Goal: Complete application form

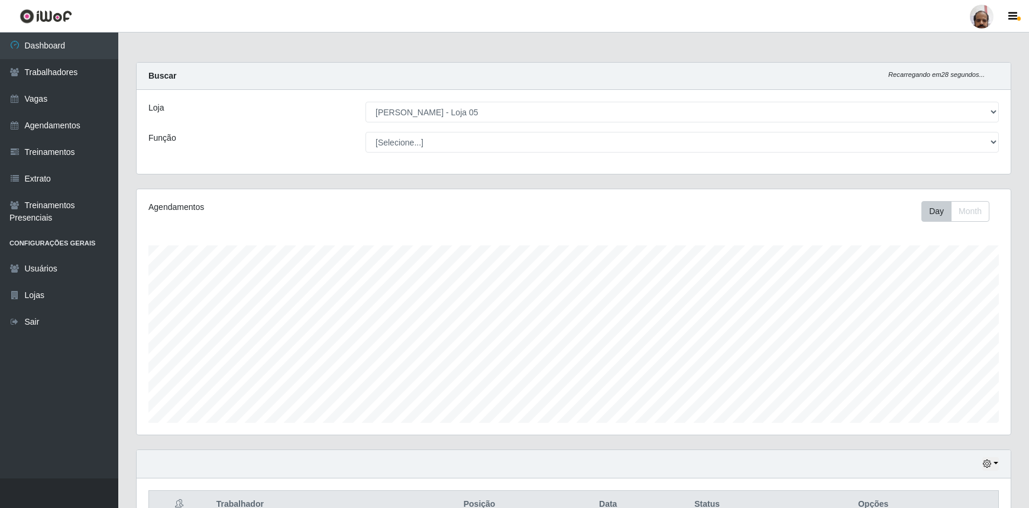
select select "252"
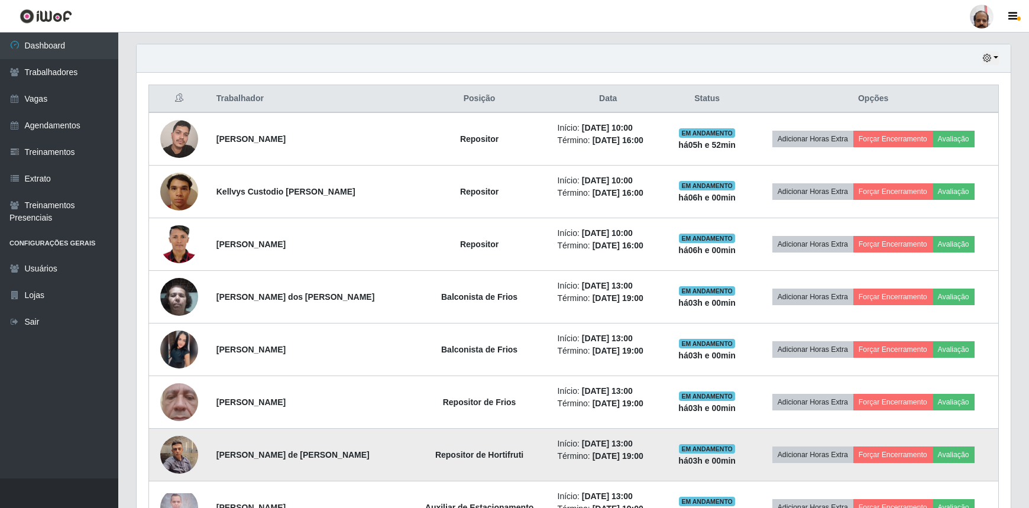
scroll to position [389, 0]
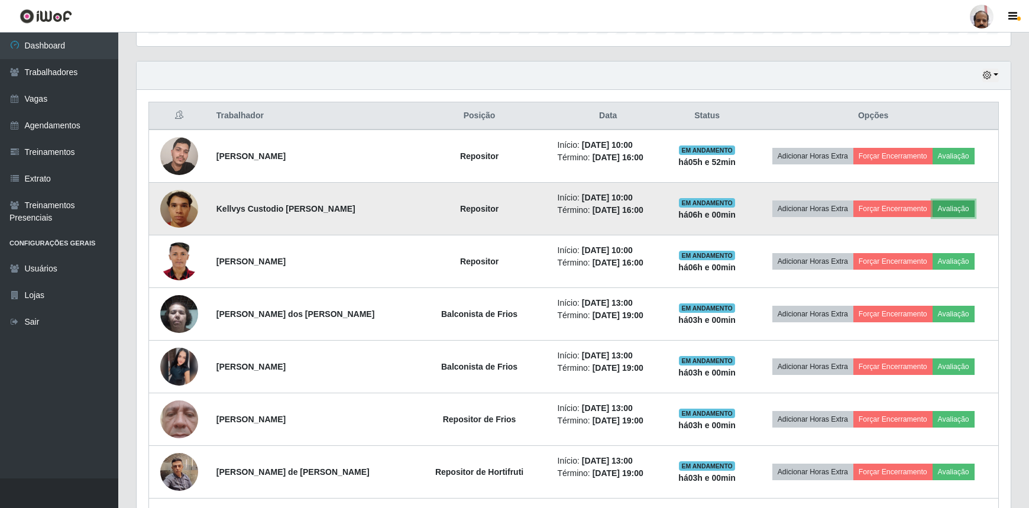
click at [950, 203] on button "Avaliação" at bounding box center [954, 209] width 42 height 17
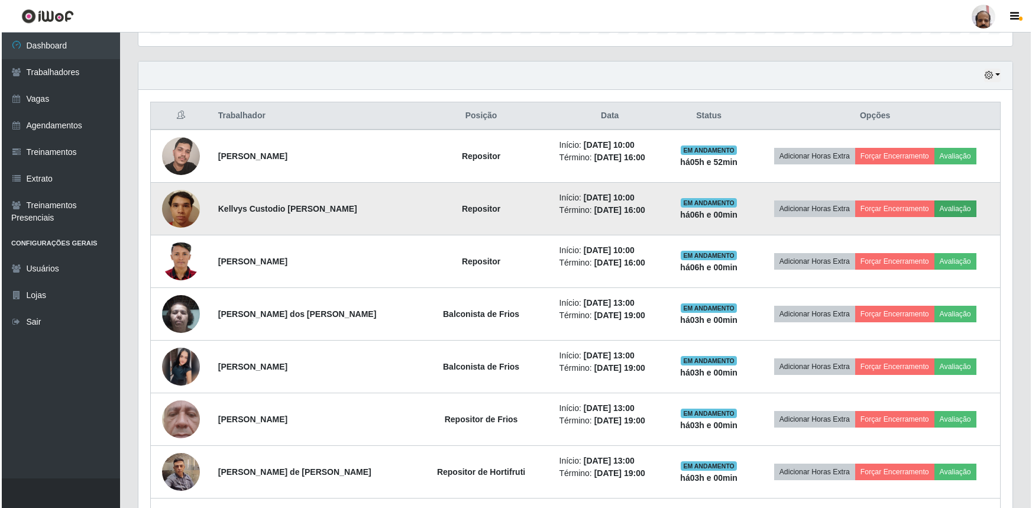
scroll to position [246, 869]
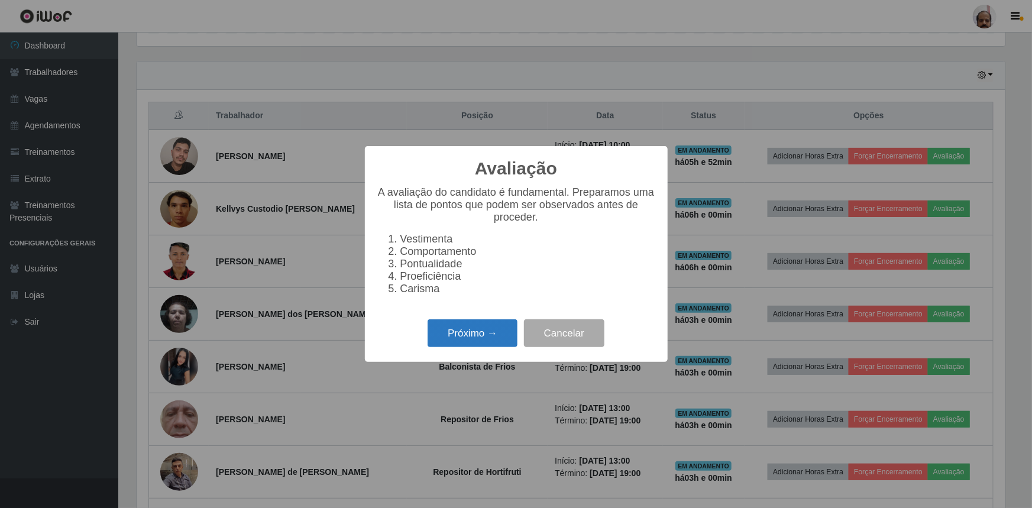
click at [469, 334] on button "Próximo →" at bounding box center [473, 333] width 90 height 28
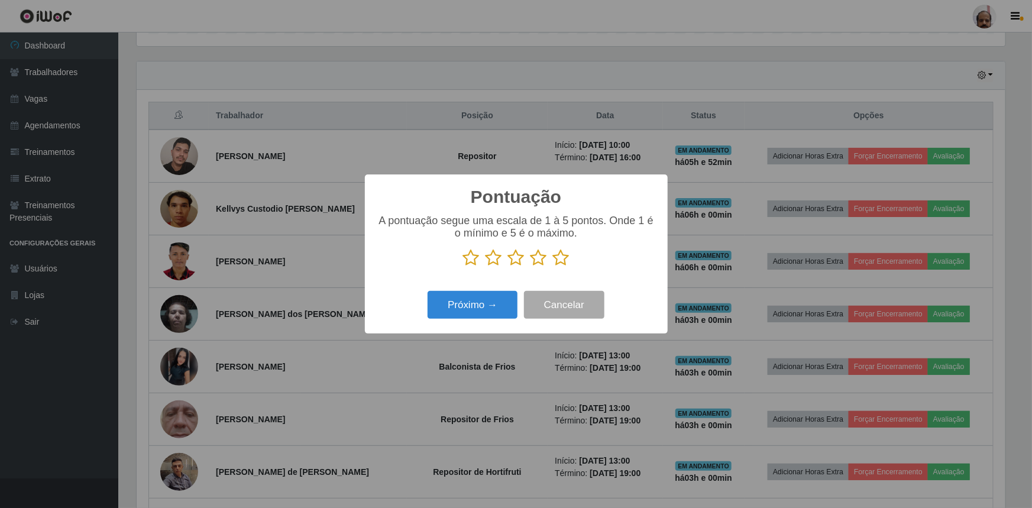
click at [561, 256] on icon at bounding box center [561, 258] width 17 height 18
click at [553, 267] on input "radio" at bounding box center [553, 267] width 0 height 0
click at [491, 301] on button "Próximo →" at bounding box center [473, 305] width 90 height 28
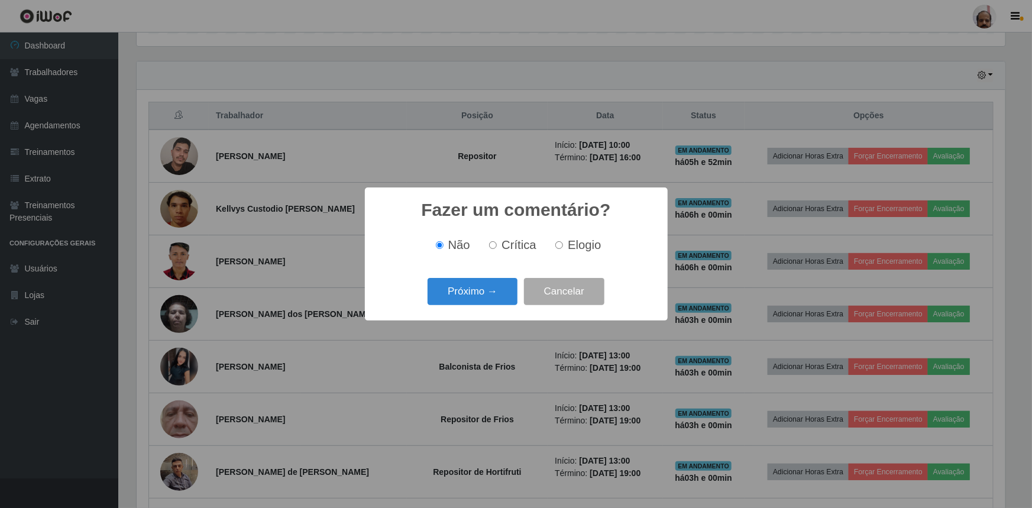
click at [560, 242] on label "Elogio" at bounding box center [576, 245] width 50 height 14
click at [560, 242] on input "Elogio" at bounding box center [560, 245] width 8 height 8
radio input "true"
click at [475, 288] on button "Próximo →" at bounding box center [473, 292] width 90 height 28
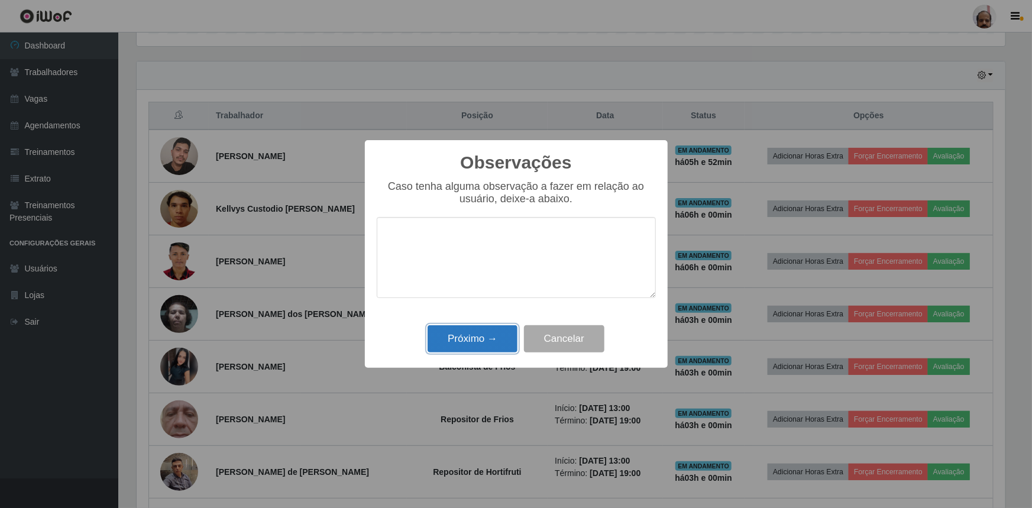
click at [466, 338] on button "Próximo →" at bounding box center [473, 339] width 90 height 28
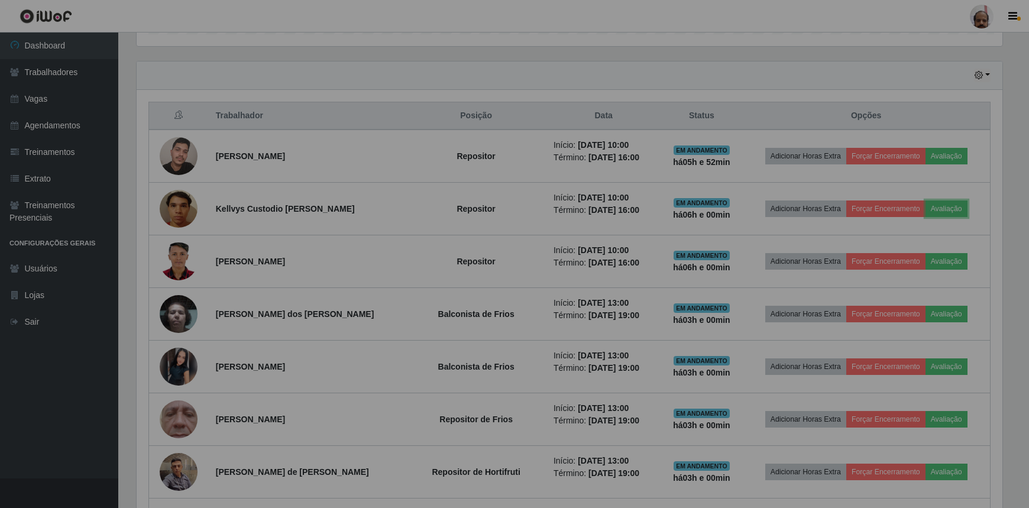
scroll to position [246, 874]
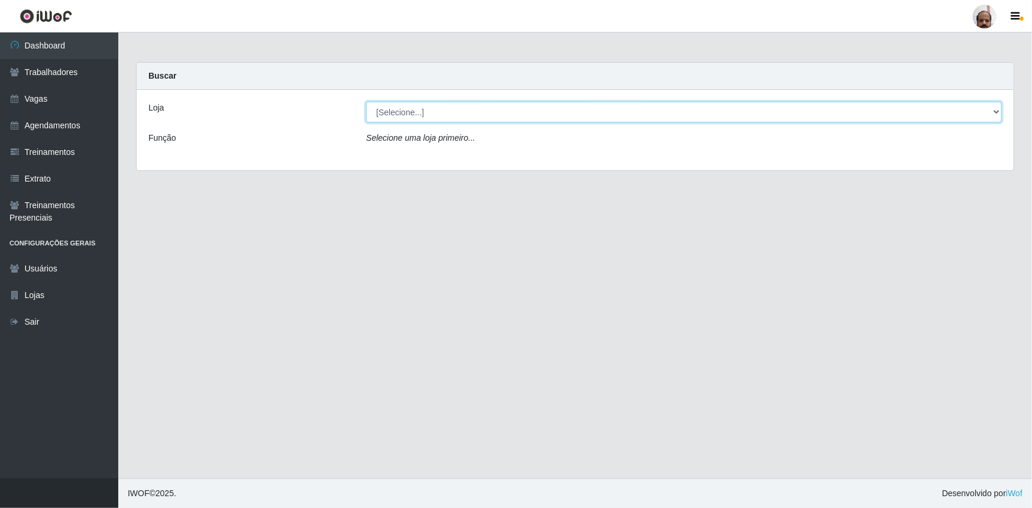
click at [416, 112] on select "[Selecione...] Mar Vermelho - Loja 05" at bounding box center [684, 112] width 636 height 21
select select "252"
click at [366, 102] on select "[Selecione...] Mar Vermelho - Loja 05" at bounding box center [684, 112] width 636 height 21
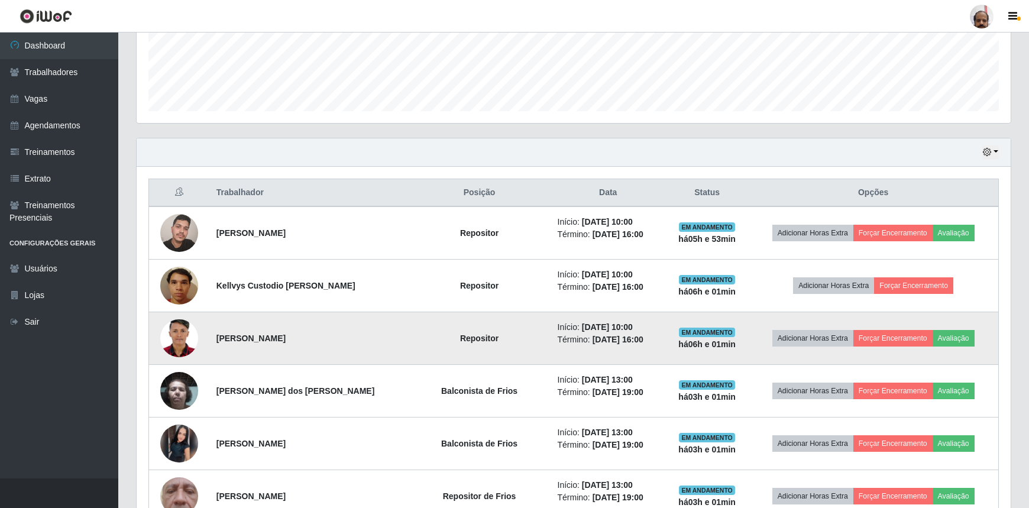
scroll to position [322, 0]
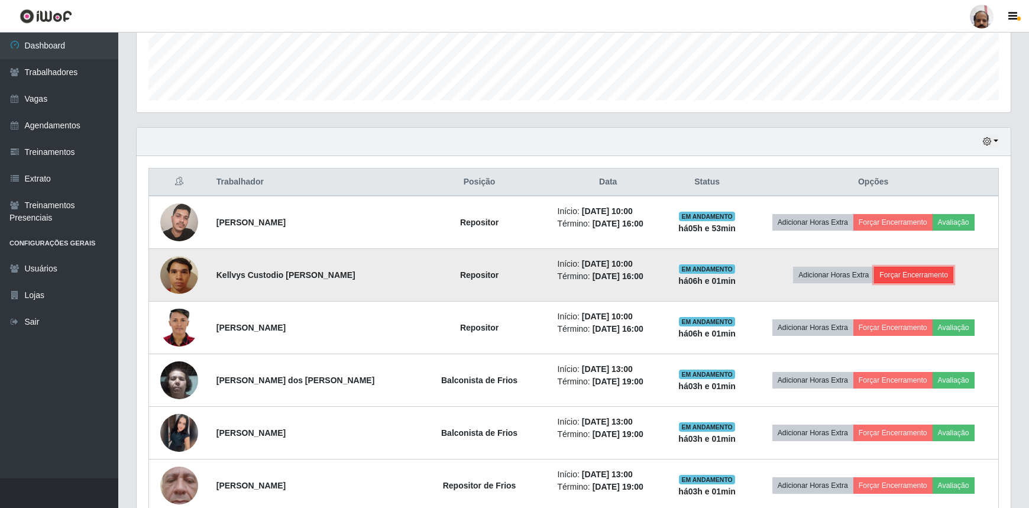
click at [916, 275] on button "Forçar Encerramento" at bounding box center [913, 275] width 79 height 17
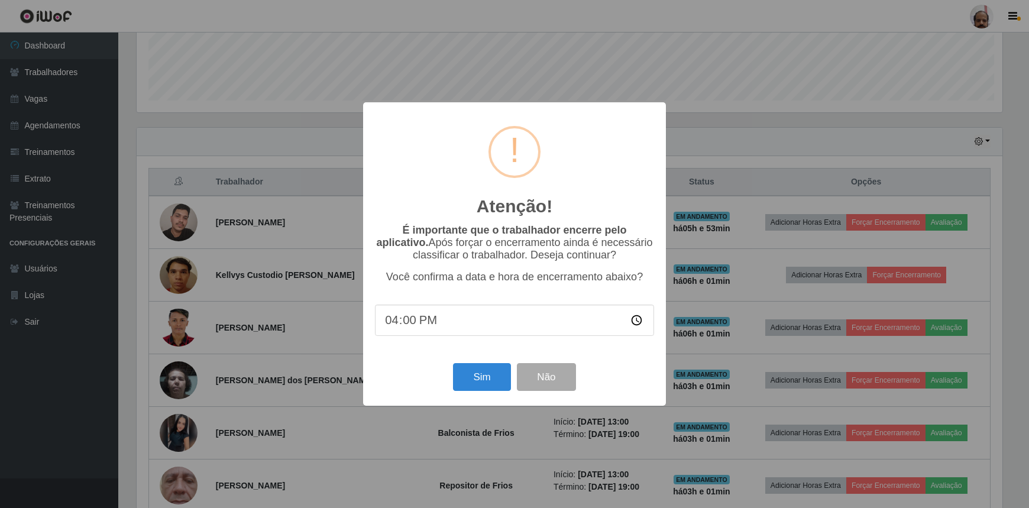
scroll to position [246, 869]
click at [485, 379] on button "Sim" at bounding box center [483, 377] width 57 height 28
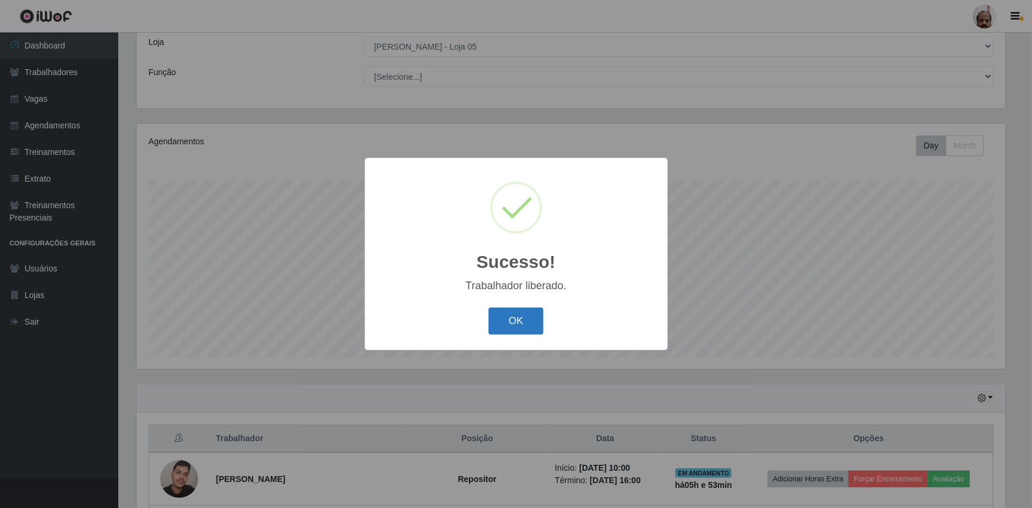
click at [514, 321] on button "OK" at bounding box center [516, 322] width 55 height 28
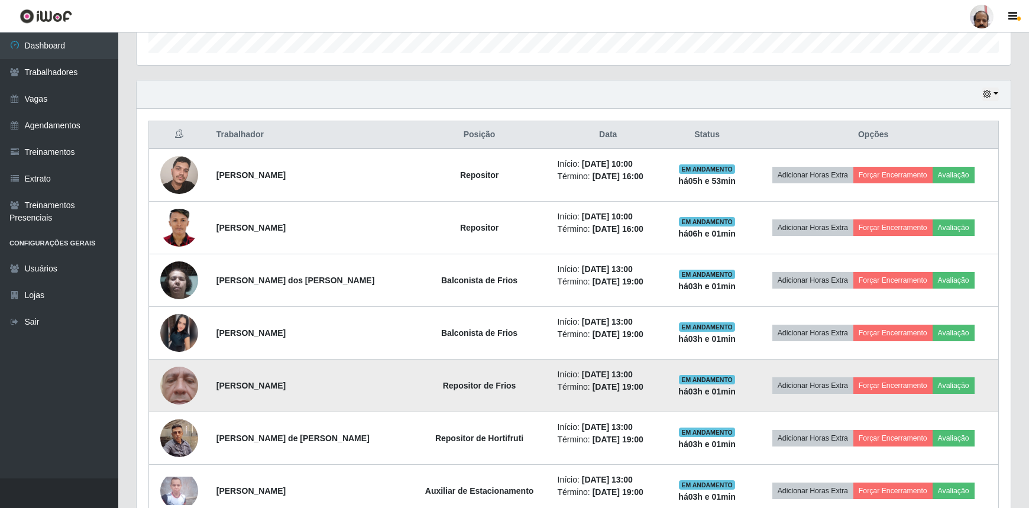
scroll to position [389, 0]
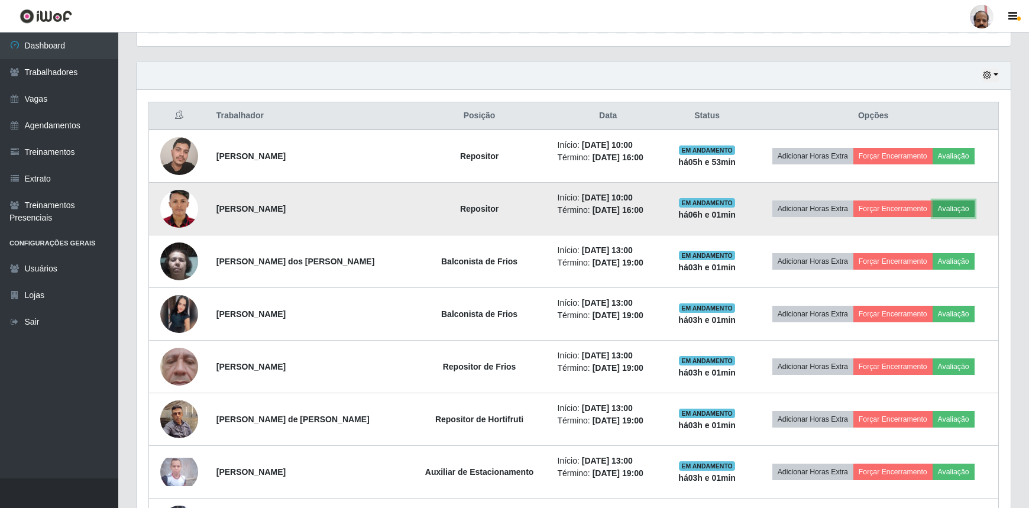
click at [951, 208] on button "Avaliação" at bounding box center [954, 209] width 42 height 17
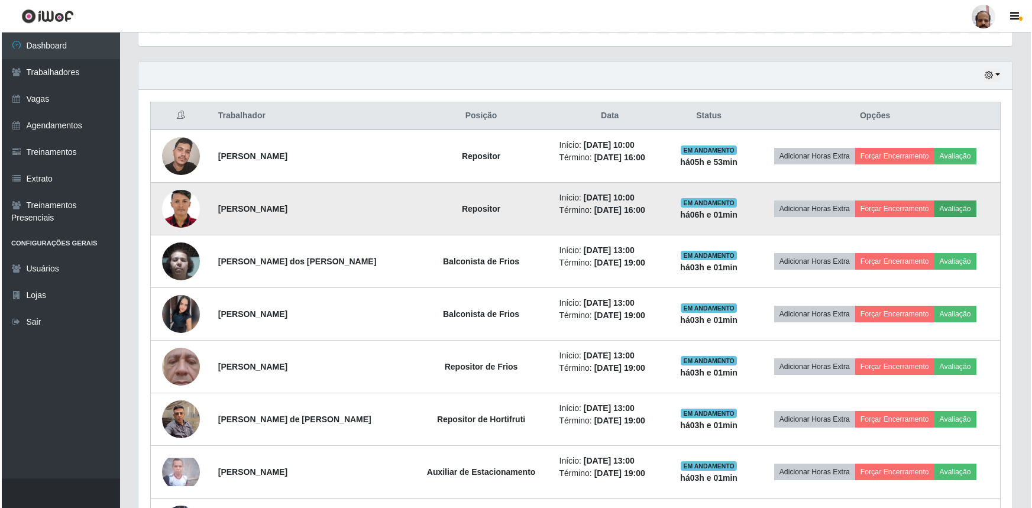
scroll to position [246, 869]
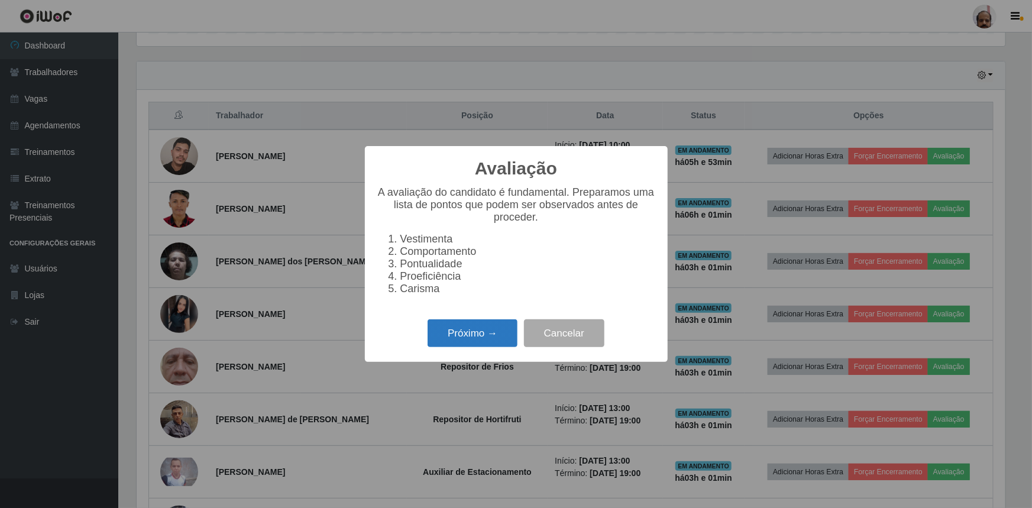
click at [475, 338] on button "Próximo →" at bounding box center [473, 333] width 90 height 28
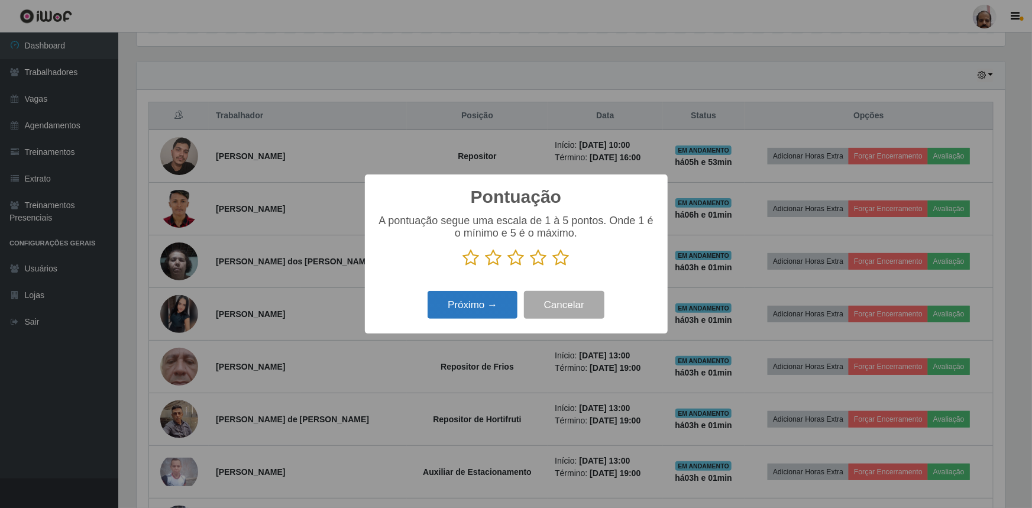
scroll to position [591400, 590776]
click at [562, 257] on icon at bounding box center [561, 258] width 17 height 18
click at [553, 267] on input "radio" at bounding box center [553, 267] width 0 height 0
click at [471, 304] on button "Próximo →" at bounding box center [473, 305] width 90 height 28
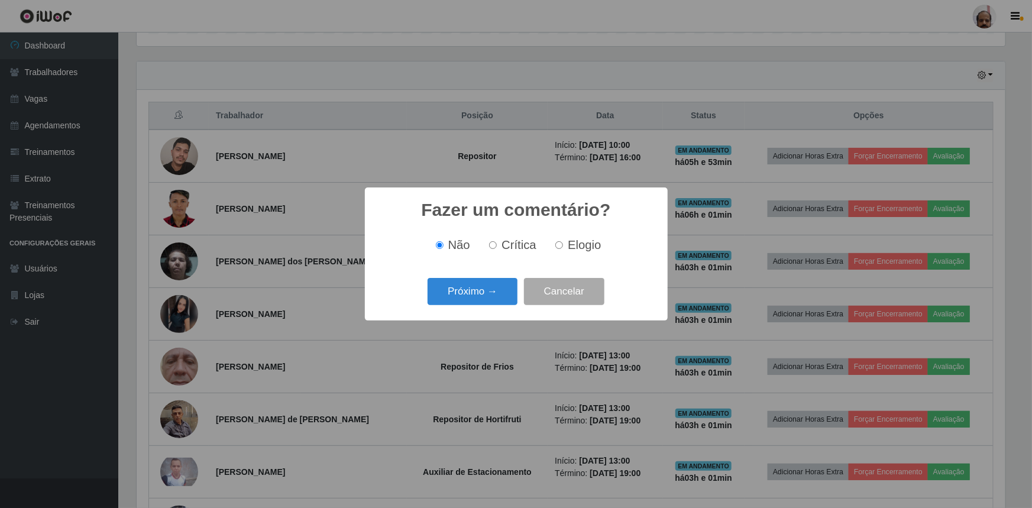
click at [559, 243] on input "Elogio" at bounding box center [560, 245] width 8 height 8
radio input "true"
click at [487, 288] on button "Próximo →" at bounding box center [473, 292] width 90 height 28
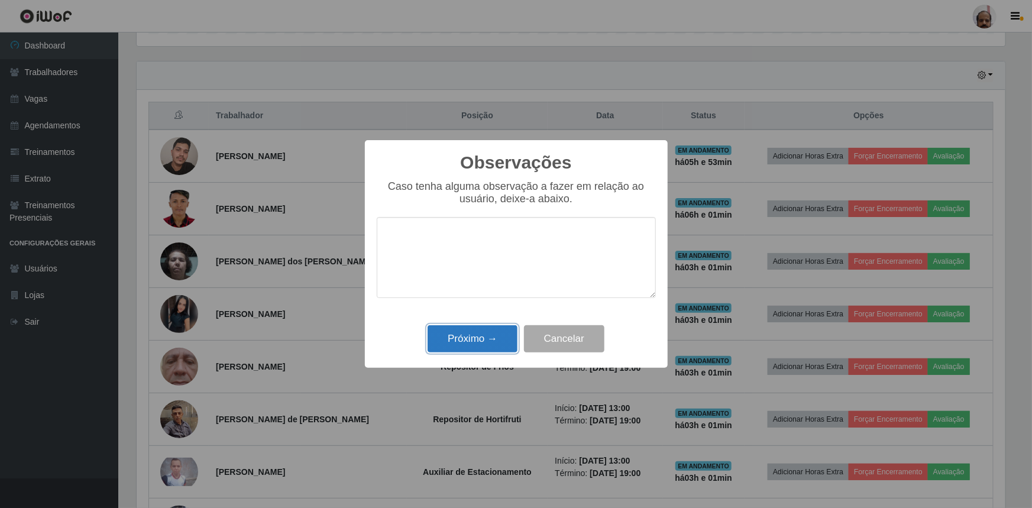
click at [463, 342] on button "Próximo →" at bounding box center [473, 339] width 90 height 28
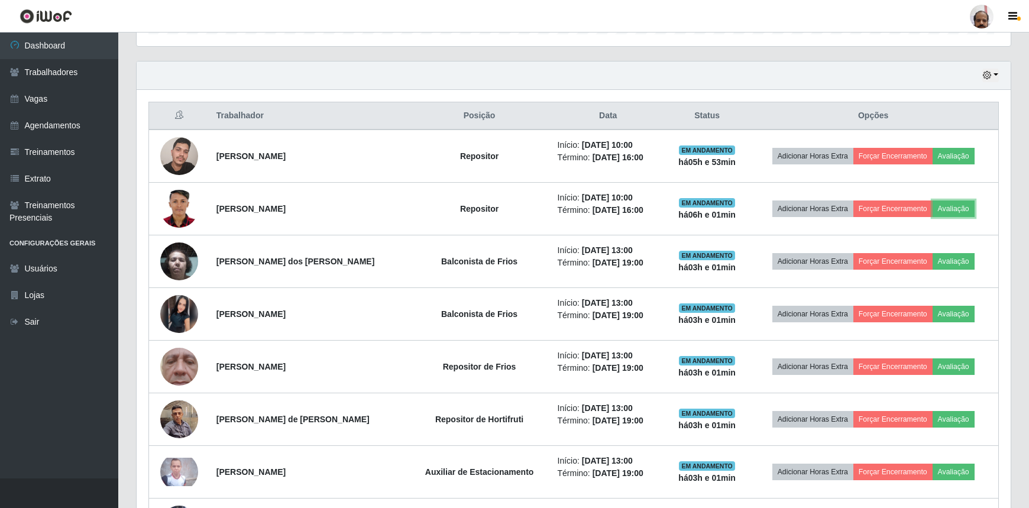
scroll to position [246, 874]
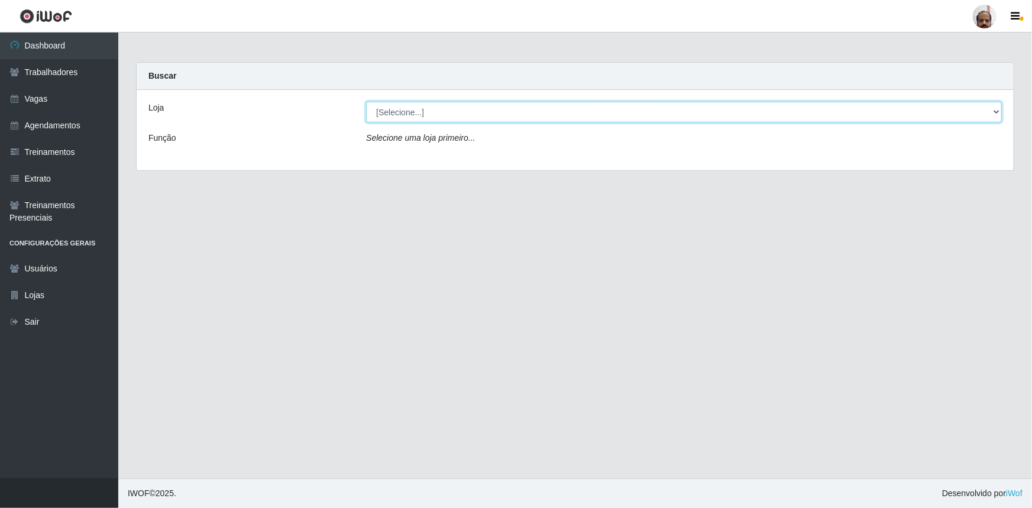
click at [406, 111] on select "[Selecione...] Mar Vermelho - Loja 05" at bounding box center [684, 112] width 636 height 21
select select "252"
click at [366, 102] on select "[Selecione...] Mar Vermelho - Loja 05" at bounding box center [684, 112] width 636 height 21
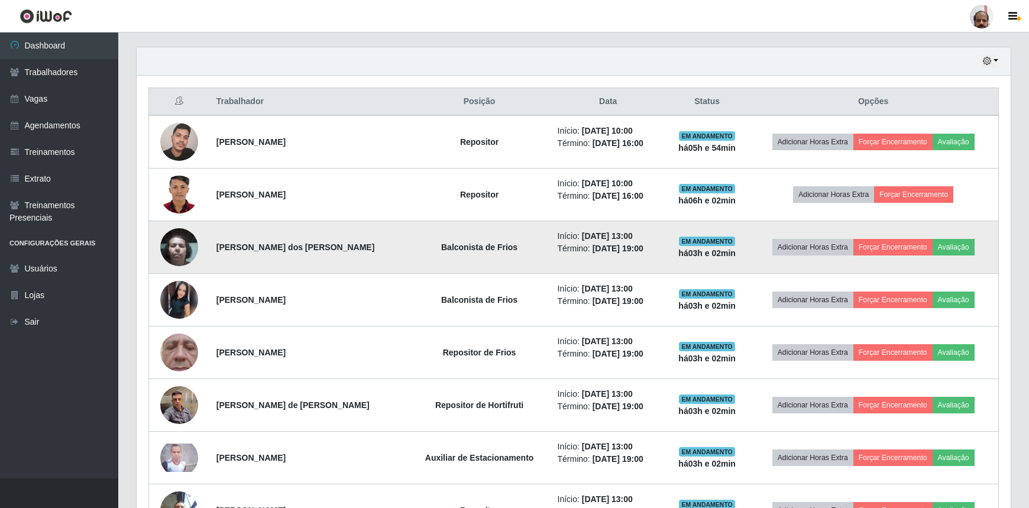
scroll to position [430, 0]
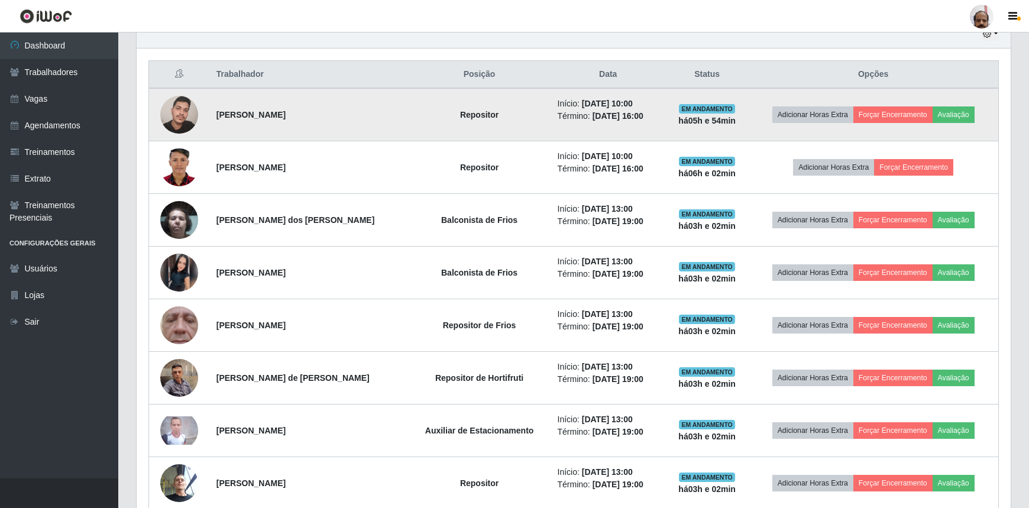
click at [183, 115] on img at bounding box center [179, 114] width 38 height 50
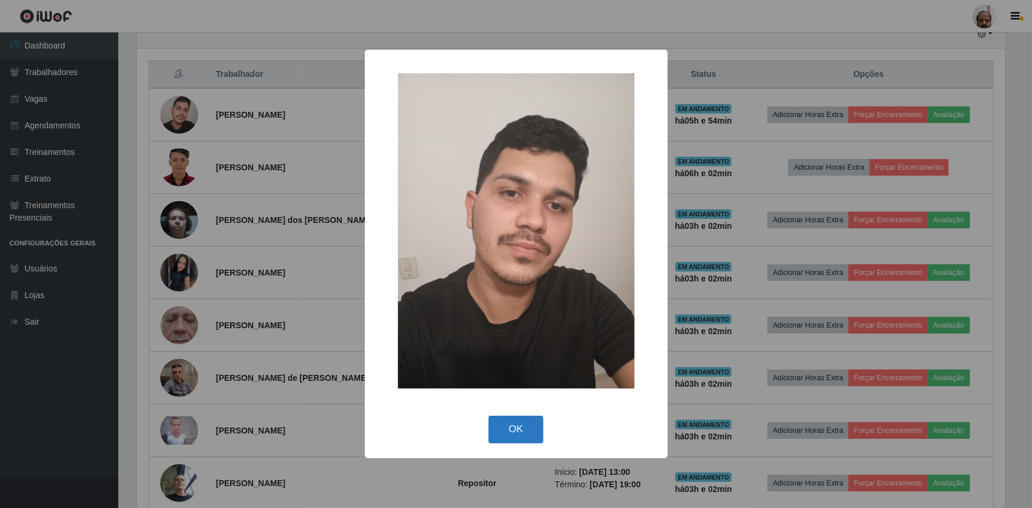
click at [523, 428] on button "OK" at bounding box center [516, 430] width 55 height 28
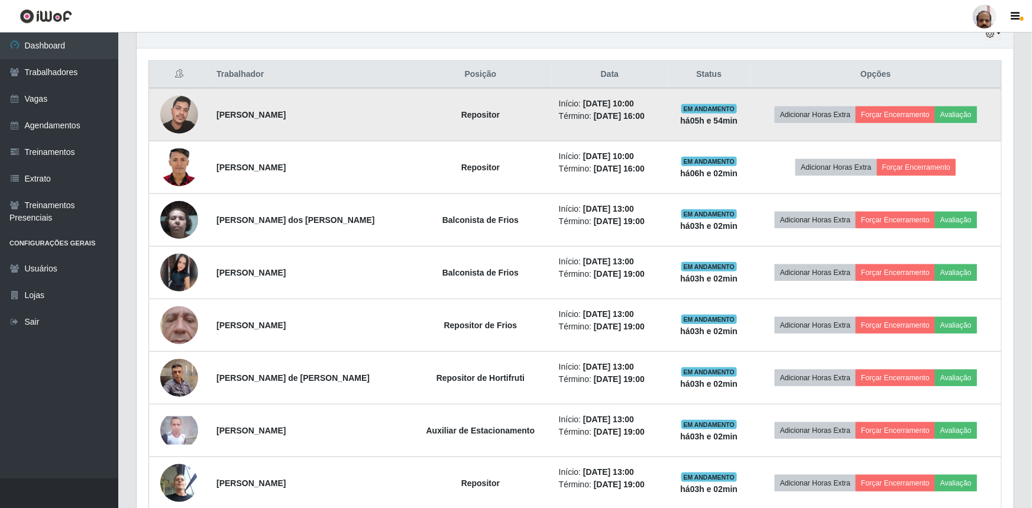
scroll to position [246, 874]
click at [953, 112] on button "Avaliação" at bounding box center [954, 114] width 42 height 17
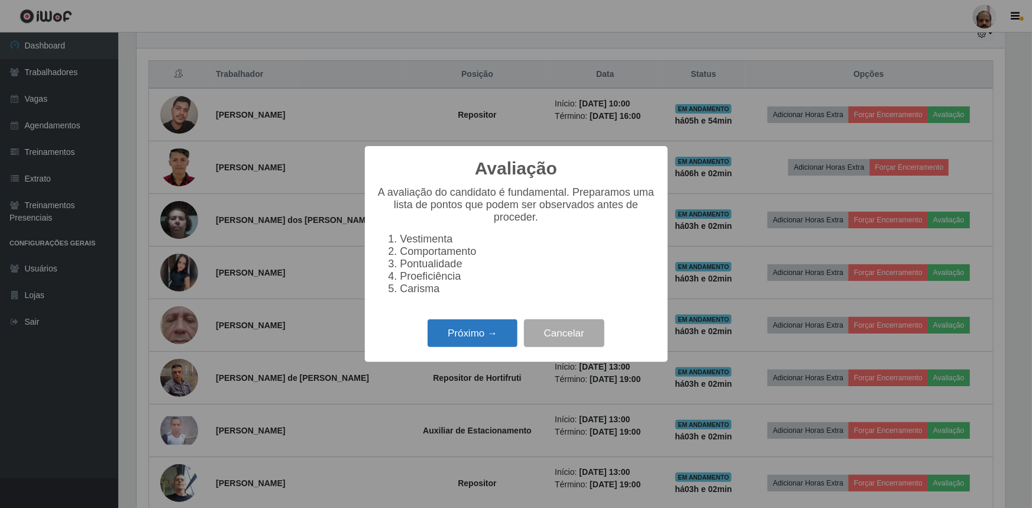
click at [457, 338] on button "Próximo →" at bounding box center [473, 333] width 90 height 28
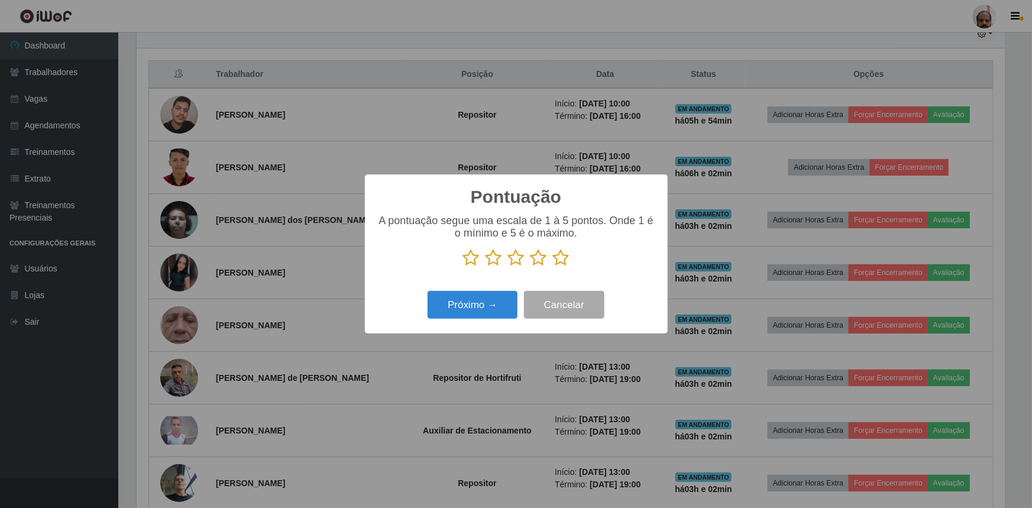
click at [558, 259] on icon at bounding box center [561, 258] width 17 height 18
click at [553, 267] on input "radio" at bounding box center [553, 267] width 0 height 0
click at [450, 313] on button "Próximo →" at bounding box center [473, 305] width 90 height 28
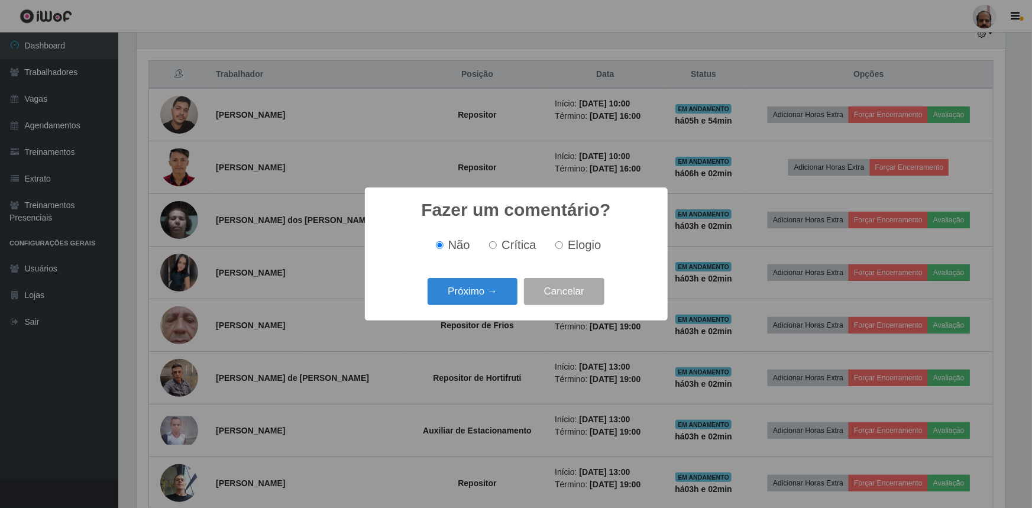
click at [565, 243] on label "Elogio" at bounding box center [576, 245] width 50 height 14
click at [563, 243] on input "Elogio" at bounding box center [560, 245] width 8 height 8
radio input "true"
click at [474, 296] on button "Próximo →" at bounding box center [473, 292] width 90 height 28
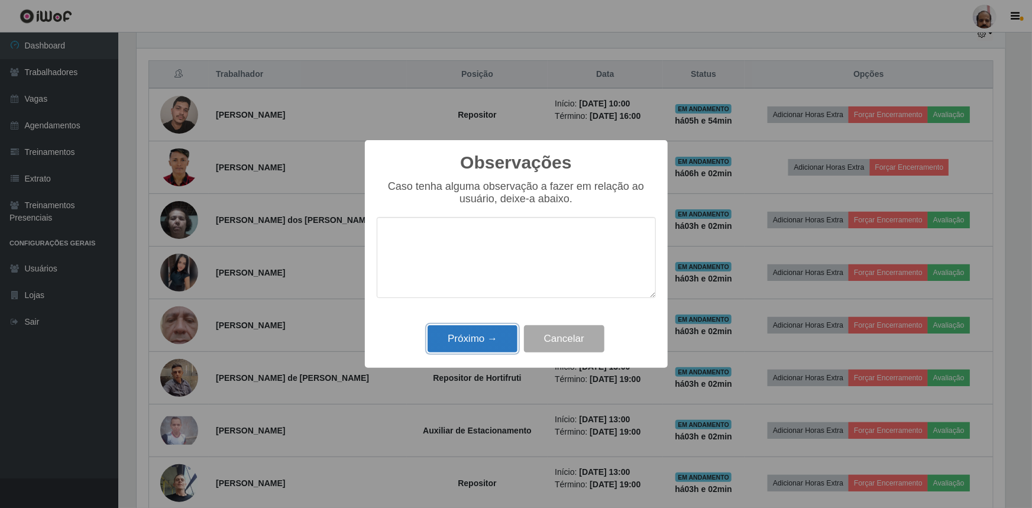
click at [488, 344] on button "Próximo →" at bounding box center [473, 339] width 90 height 28
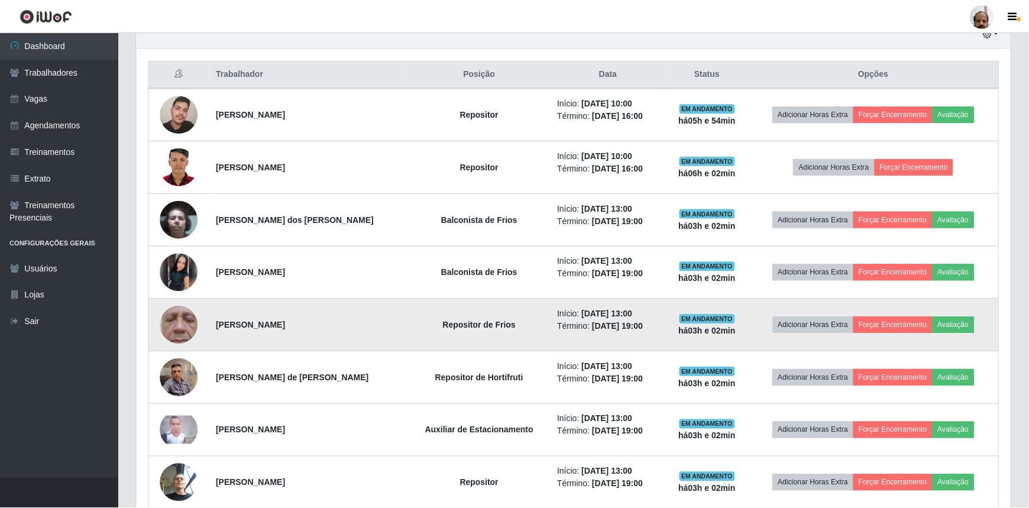
scroll to position [246, 874]
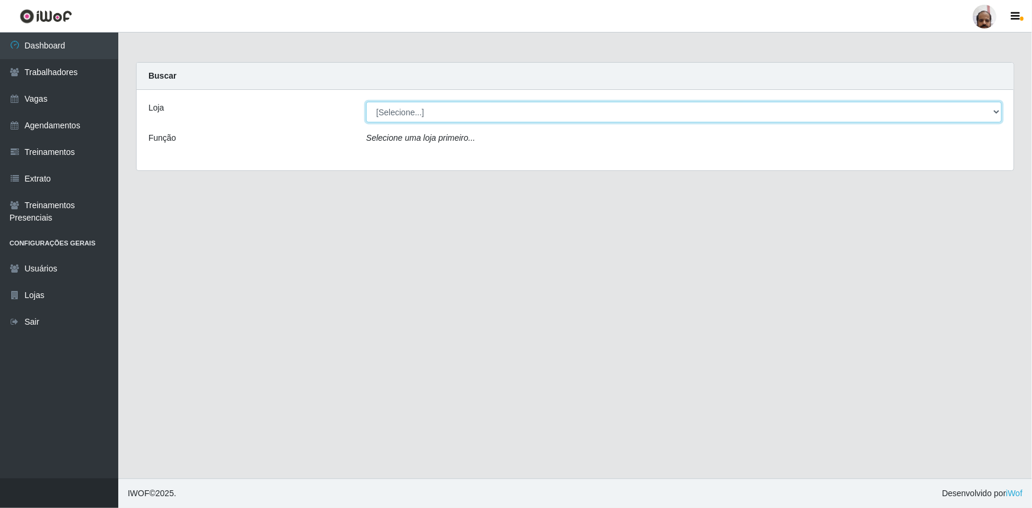
click at [386, 110] on select "[Selecione...] Mar Vermelho - Loja 05" at bounding box center [684, 112] width 636 height 21
select select "252"
click at [366, 102] on select "[Selecione...] Mar Vermelho - Loja 05" at bounding box center [684, 112] width 636 height 21
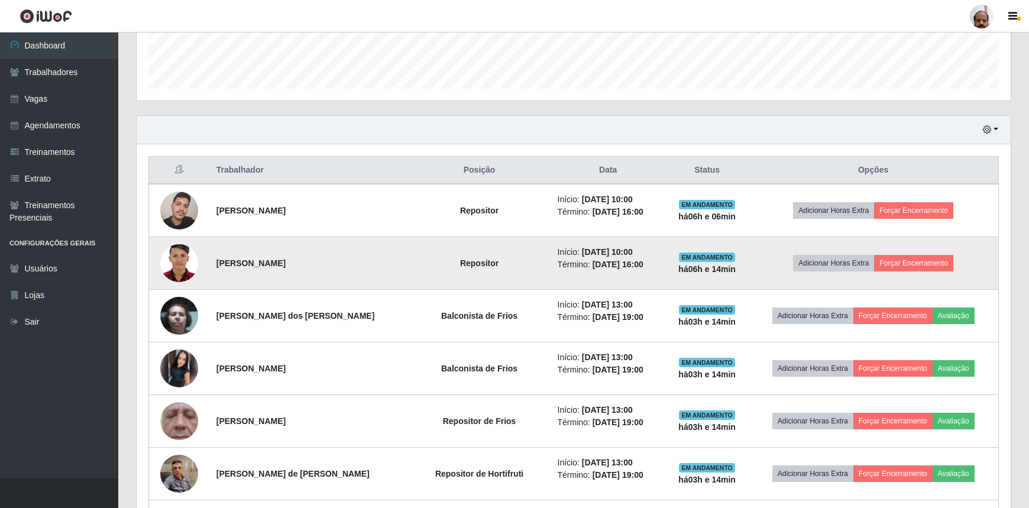
scroll to position [322, 0]
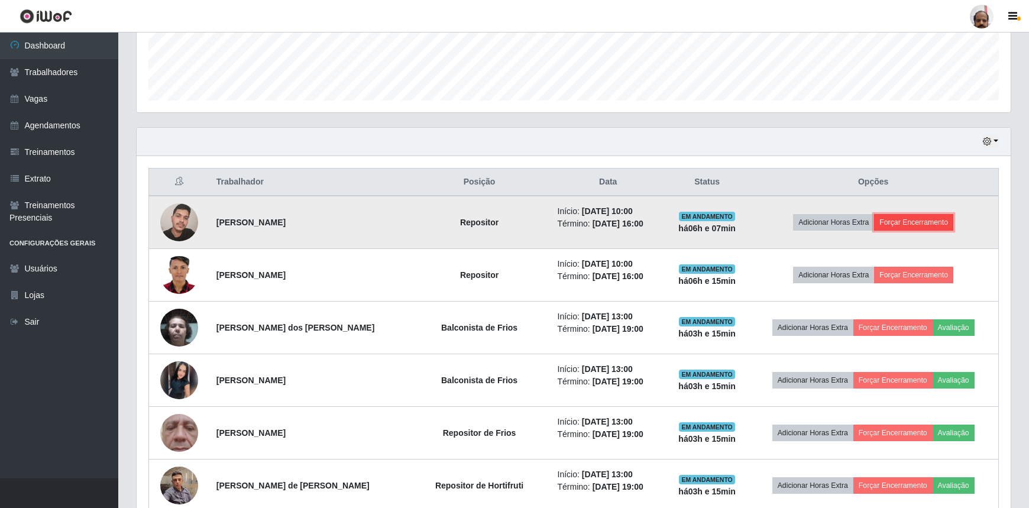
click at [910, 218] on button "Forçar Encerramento" at bounding box center [913, 222] width 79 height 17
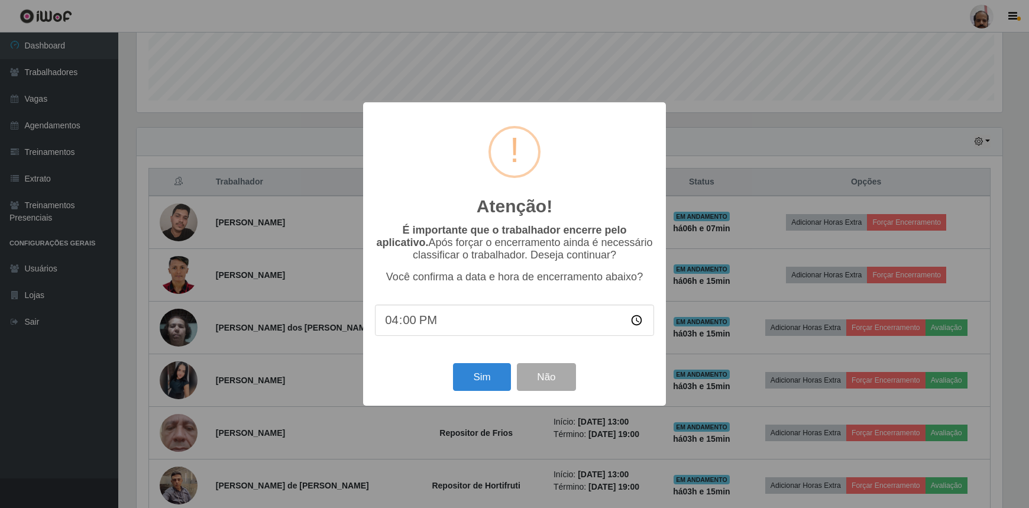
scroll to position [246, 869]
click at [473, 380] on button "Sim" at bounding box center [483, 377] width 57 height 28
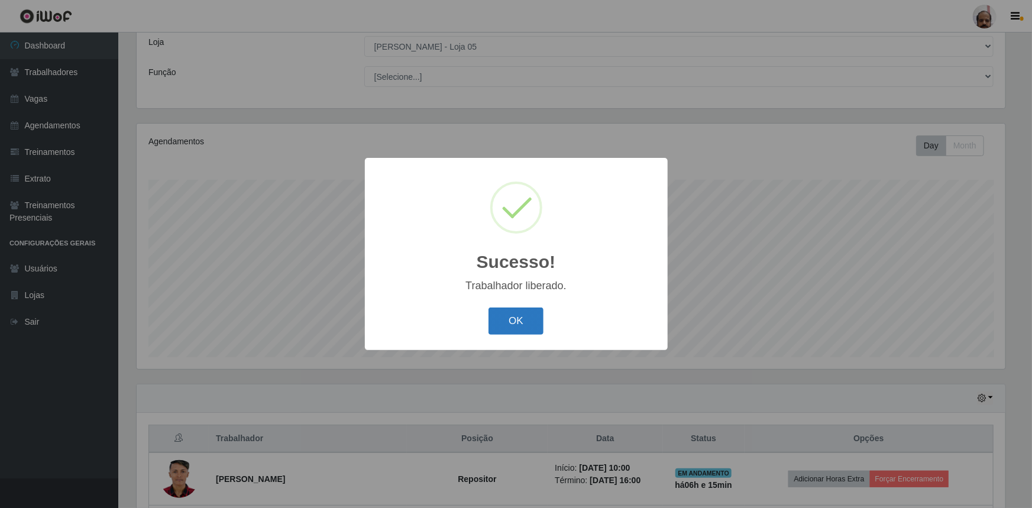
click at [531, 319] on button "OK" at bounding box center [516, 322] width 55 height 28
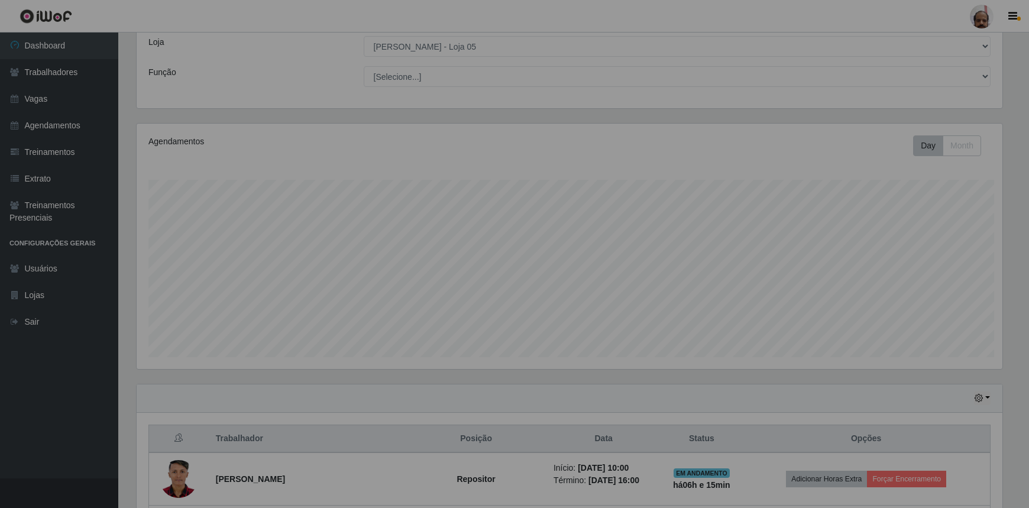
scroll to position [246, 874]
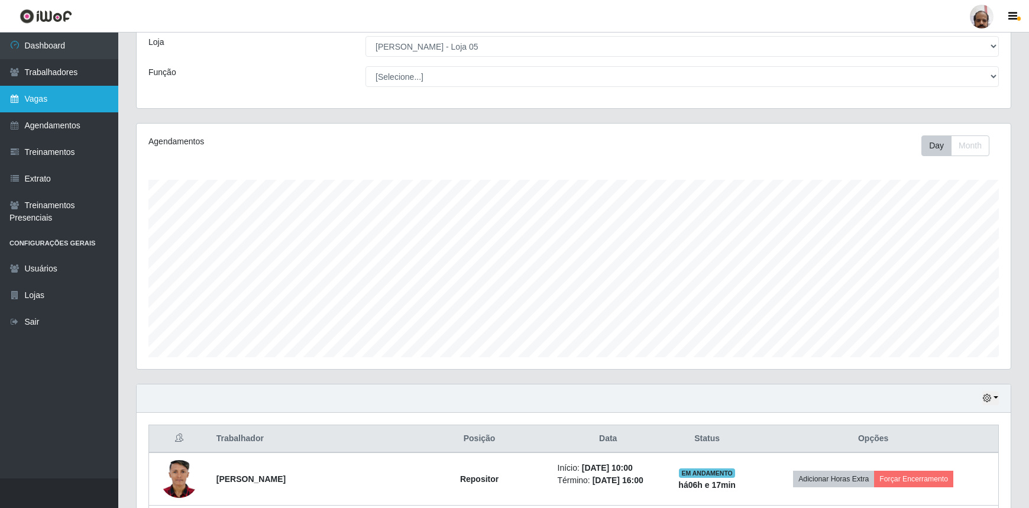
click at [57, 95] on link "Vagas" at bounding box center [59, 99] width 118 height 27
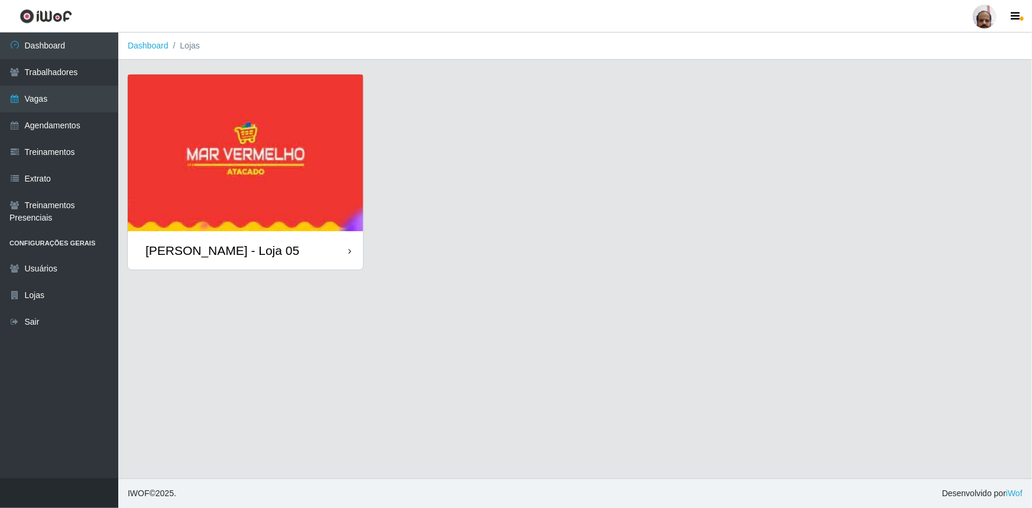
click at [225, 248] on div "[PERSON_NAME] - Loja 05" at bounding box center [223, 250] width 154 height 15
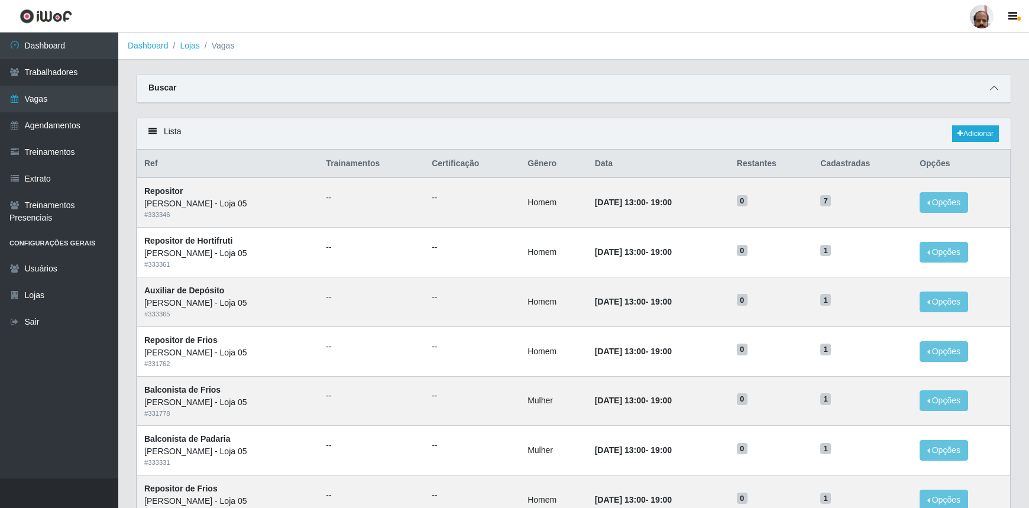
click at [994, 89] on icon at bounding box center [994, 88] width 8 height 8
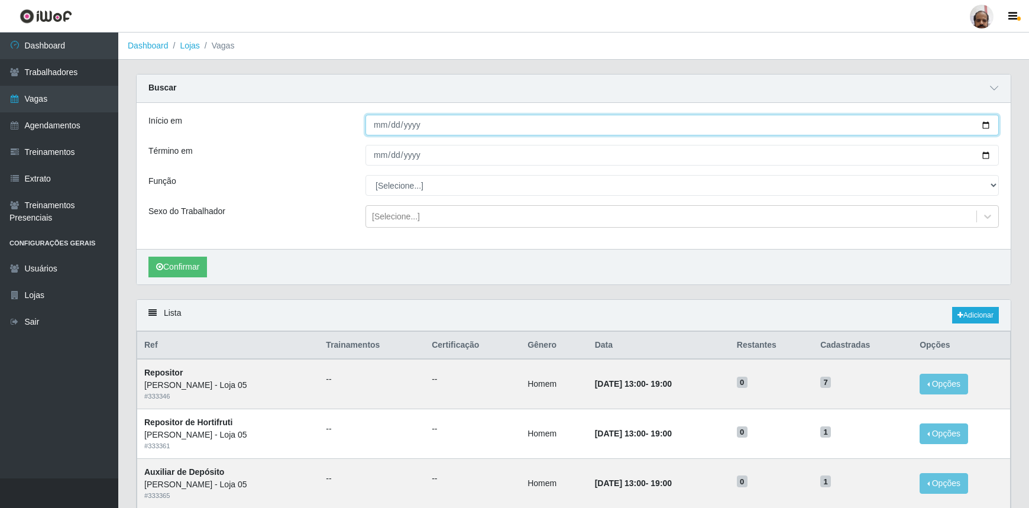
click at [987, 124] on input "Início em" at bounding box center [683, 125] width 634 height 21
type input "2025-08-24"
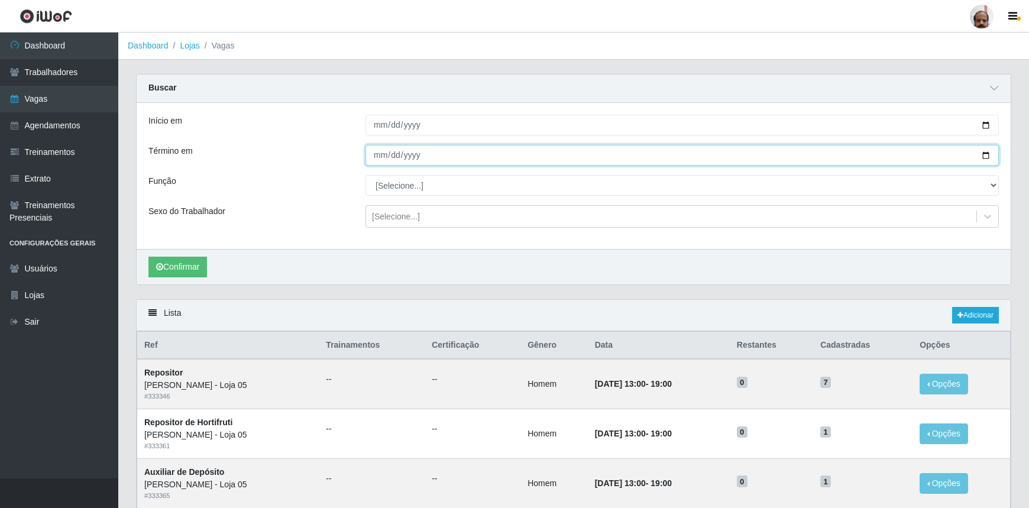
click at [986, 152] on input "Término em" at bounding box center [683, 155] width 634 height 21
type input "2025-08-24"
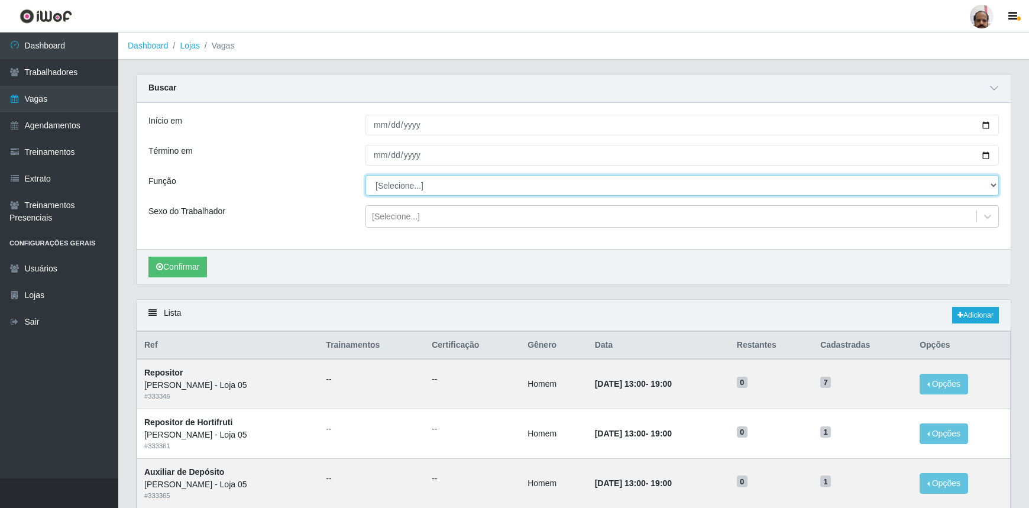
click at [390, 184] on select "[Selecione...] ASG ASG + ASG ++ Auxiliar de Depósito Auxiliar de Depósito + Aux…" at bounding box center [683, 185] width 634 height 21
select select "24"
click at [366, 175] on select "[Selecione...] ASG ASG + ASG ++ Auxiliar de Depósito Auxiliar de Depósito + Aux…" at bounding box center [683, 185] width 634 height 21
click at [395, 217] on div "[Selecione...]" at bounding box center [396, 217] width 48 height 12
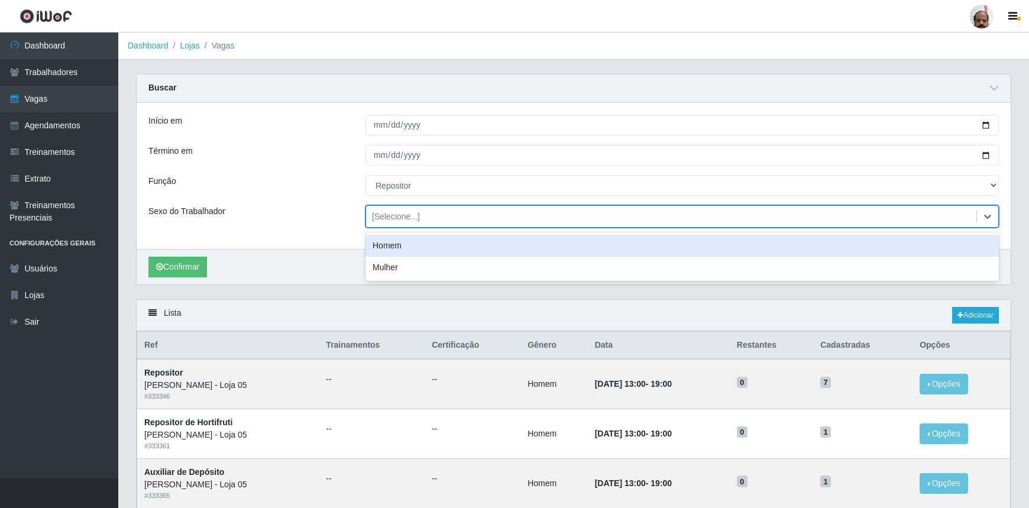
click at [399, 241] on div "Homem" at bounding box center [683, 246] width 634 height 22
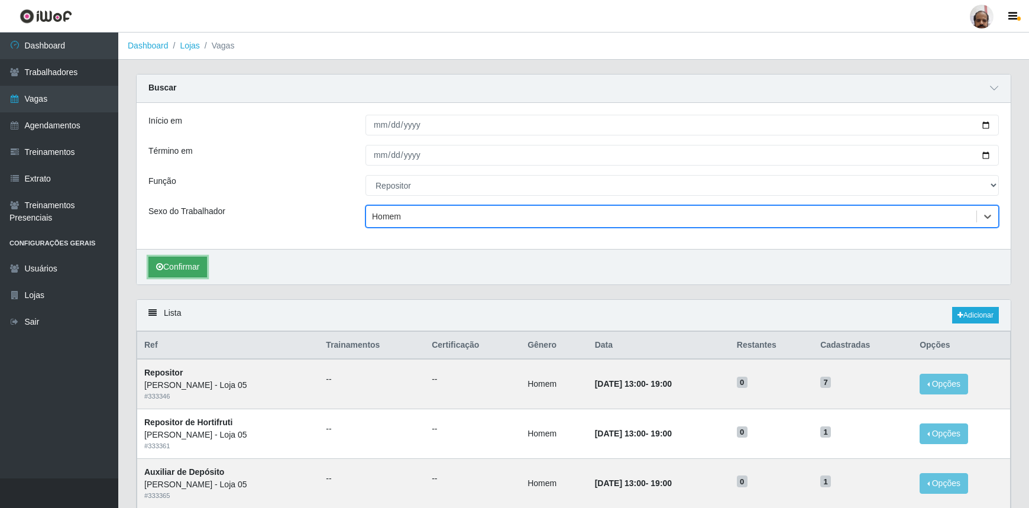
click at [166, 262] on button "Confirmar" at bounding box center [178, 267] width 59 height 21
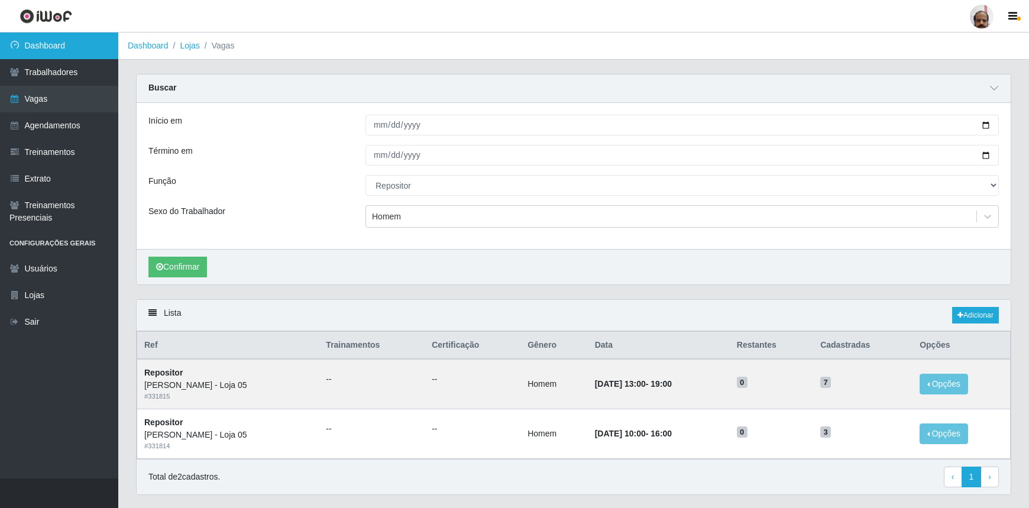
click at [49, 49] on link "Dashboard" at bounding box center [59, 46] width 118 height 27
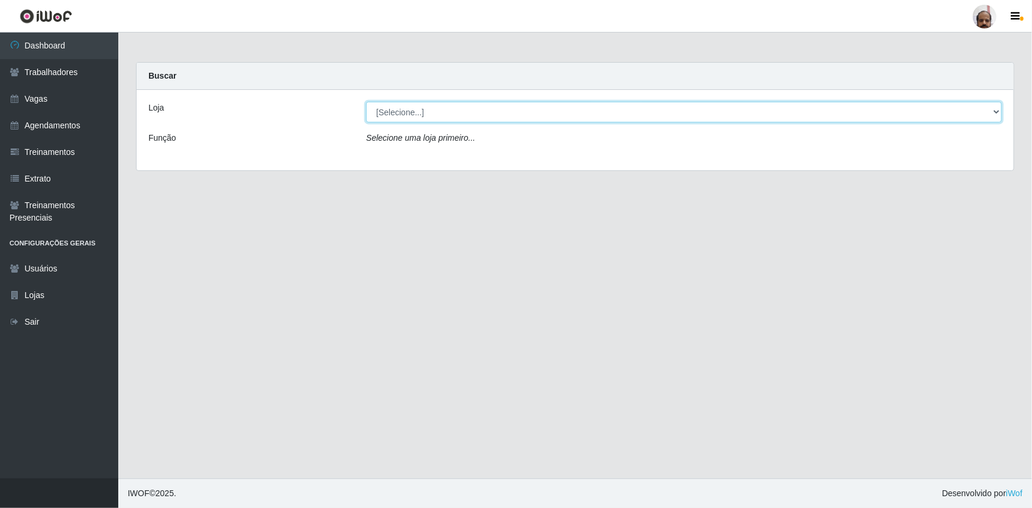
click at [402, 116] on select "[Selecione...] Mar Vermelho - Loja 05" at bounding box center [684, 112] width 636 height 21
select select "252"
click at [366, 102] on select "[Selecione...] Mar Vermelho - Loja 05" at bounding box center [684, 112] width 636 height 21
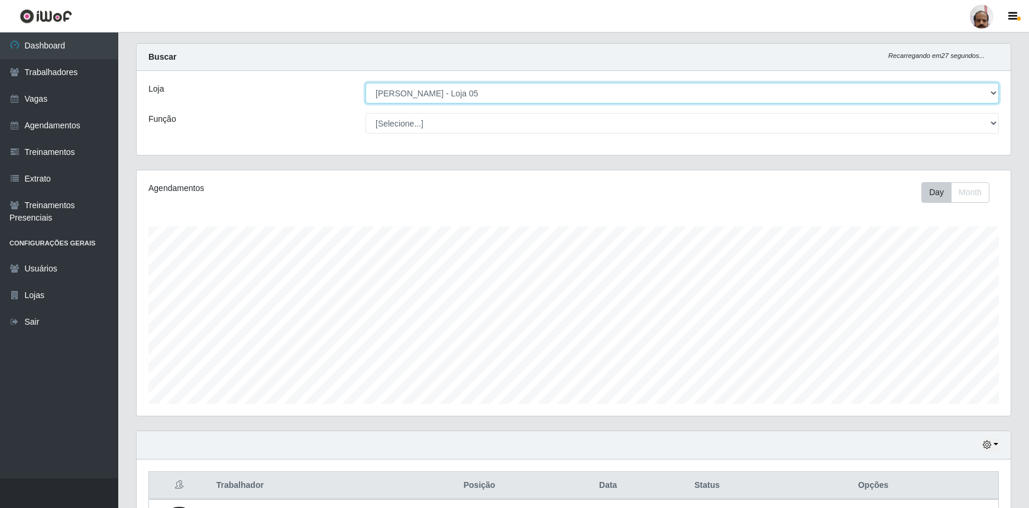
scroll to position [215, 0]
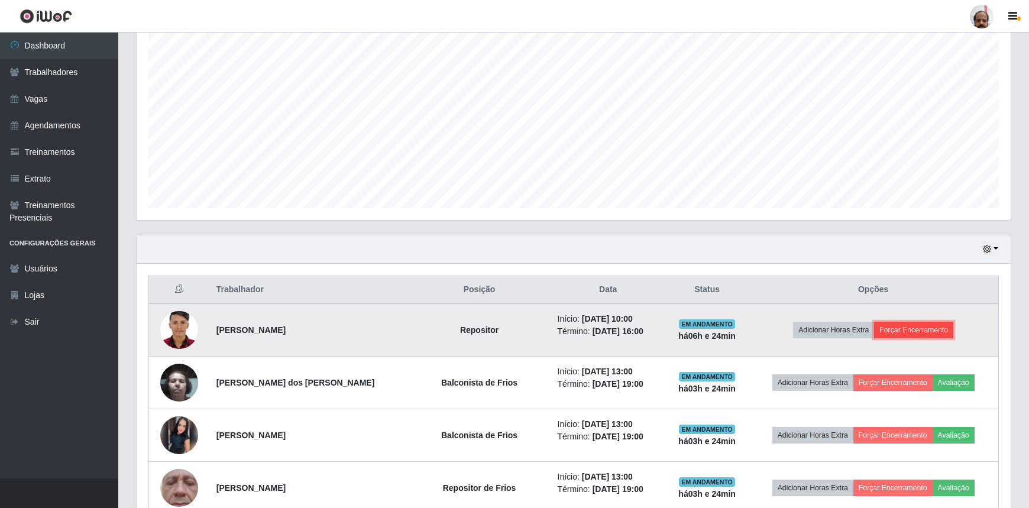
click at [903, 327] on button "Forçar Encerramento" at bounding box center [913, 330] width 79 height 17
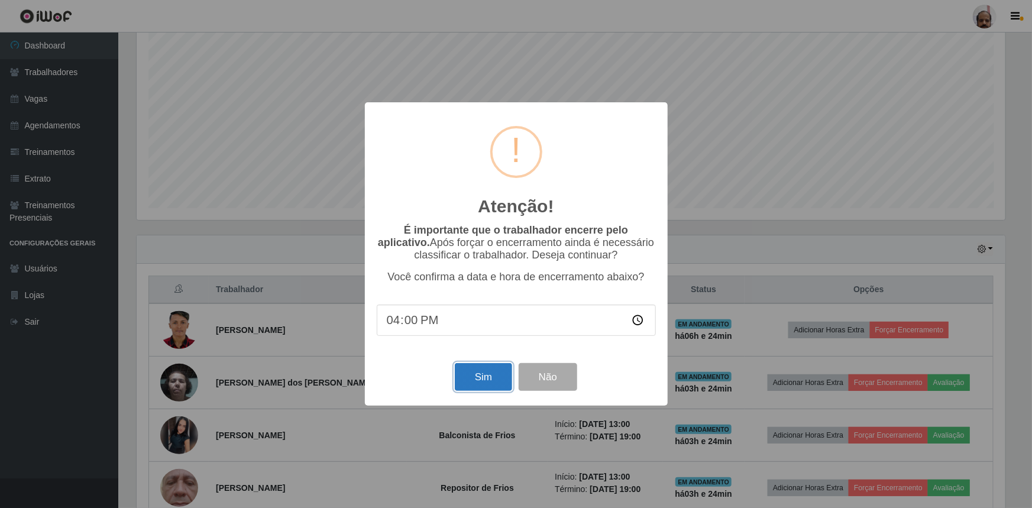
click at [474, 373] on button "Sim" at bounding box center [483, 377] width 57 height 28
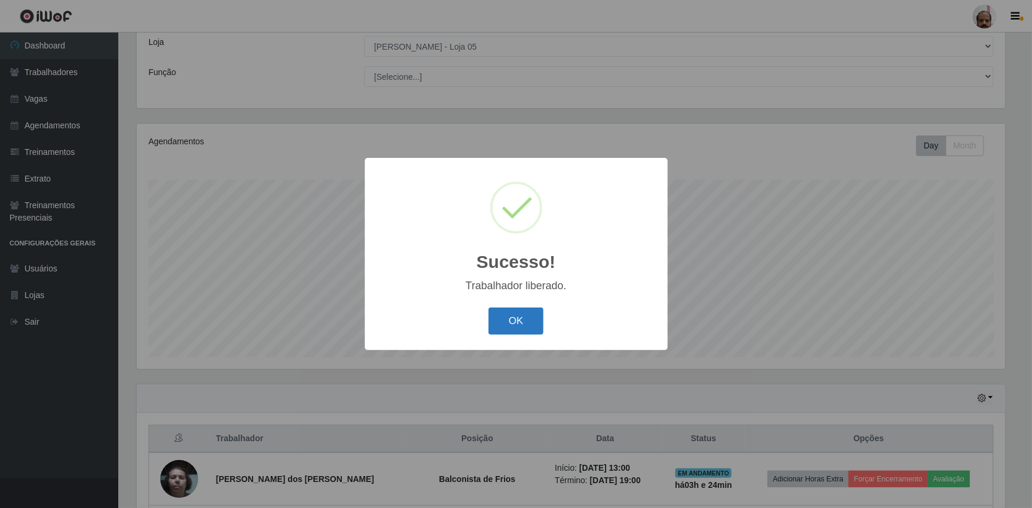
click at [514, 321] on button "OK" at bounding box center [516, 322] width 55 height 28
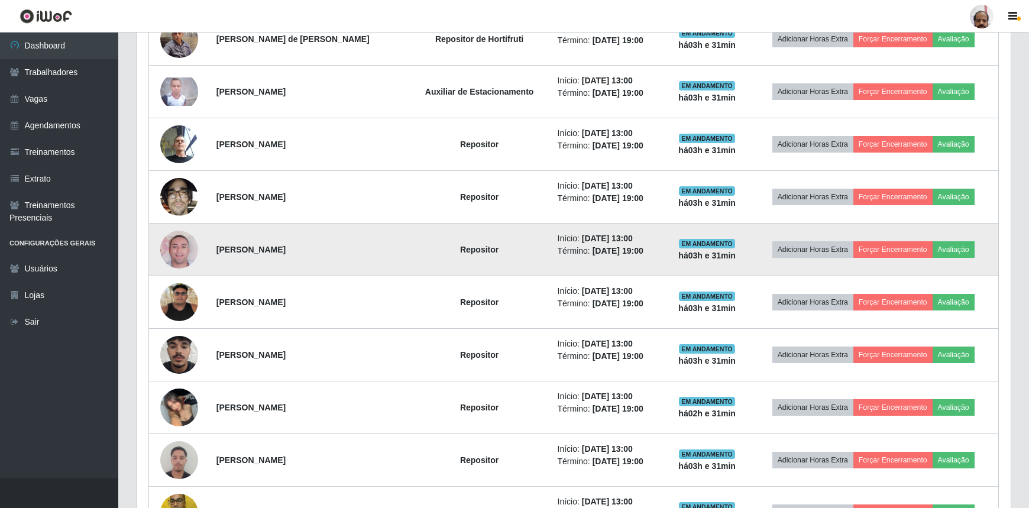
scroll to position [765, 0]
